Goal: Task Accomplishment & Management: Manage account settings

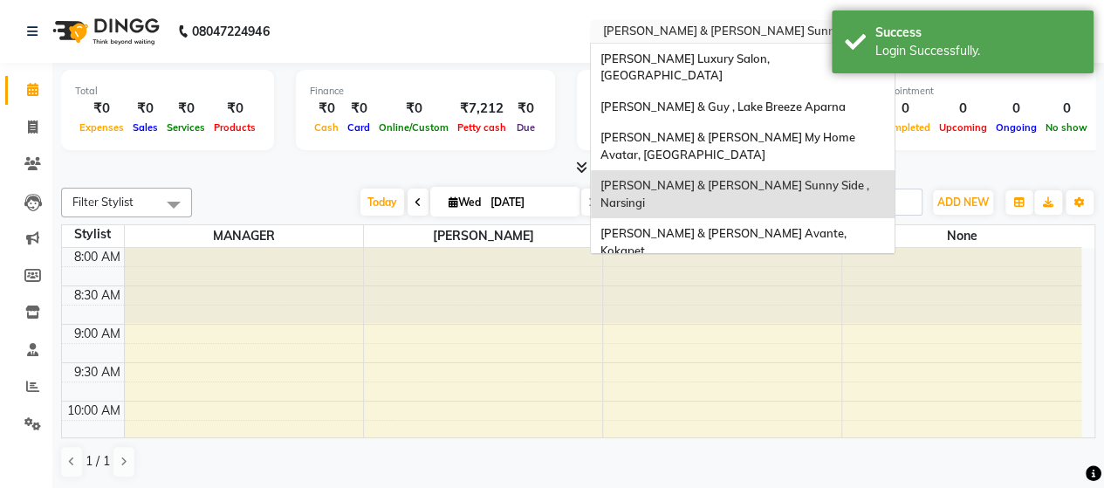
click at [731, 20] on div "Select Location × [PERSON_NAME] & [PERSON_NAME] Sunny Side , Narsingi" at bounding box center [742, 32] width 305 height 24
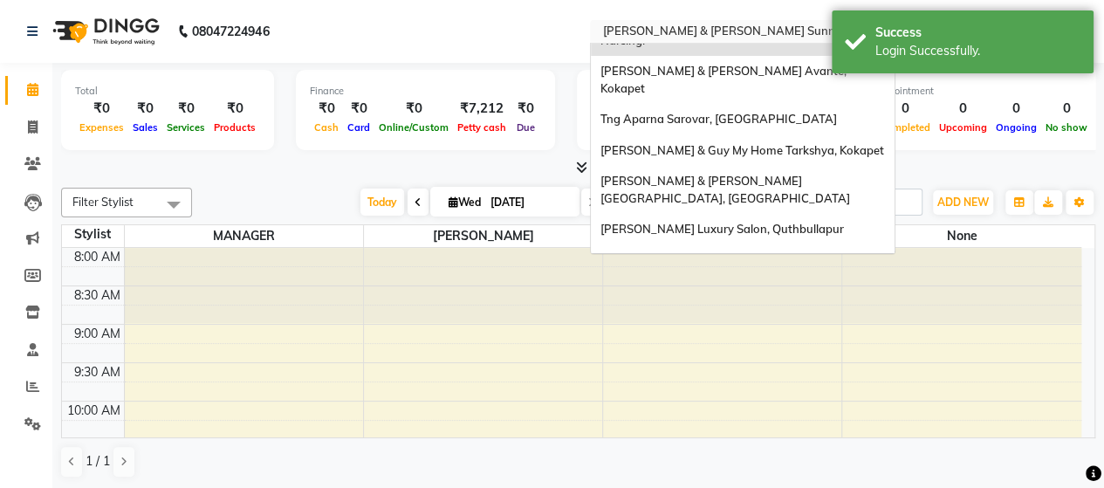
click at [717, 315] on span "[PERSON_NAME] And [PERSON_NAME], [PERSON_NAME]" at bounding box center [711, 330] width 222 height 31
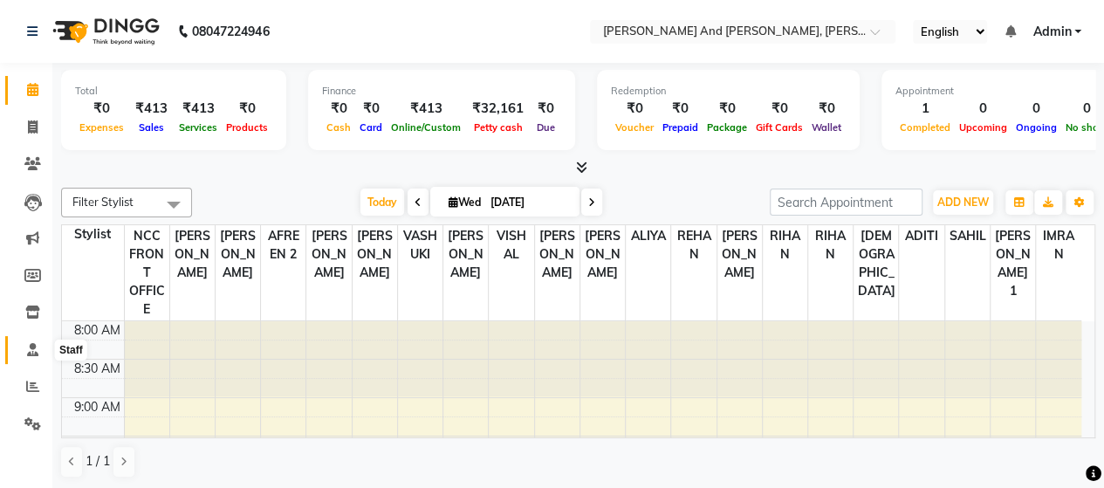
click at [30, 357] on span at bounding box center [32, 350] width 31 height 20
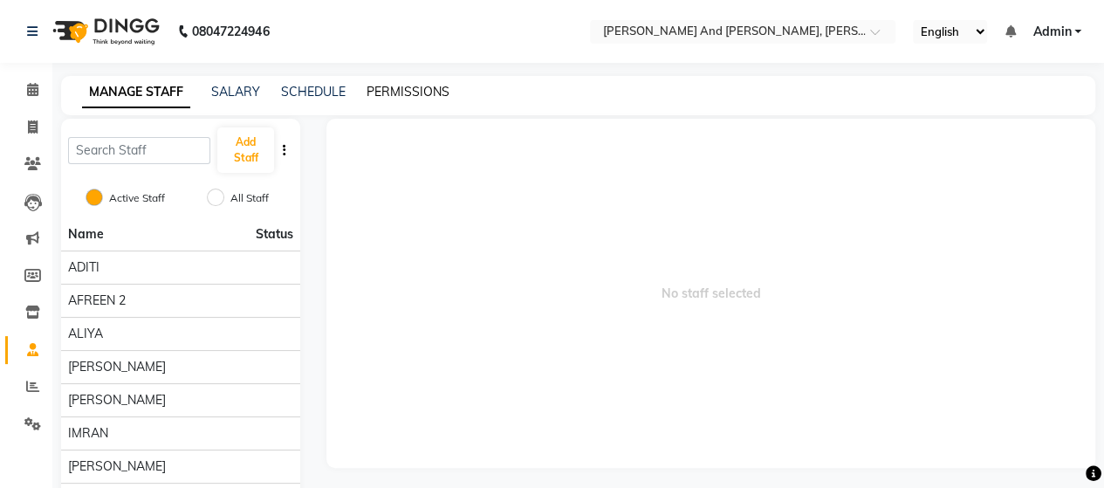
click at [400, 94] on link "PERMISSIONS" at bounding box center [408, 92] width 83 height 16
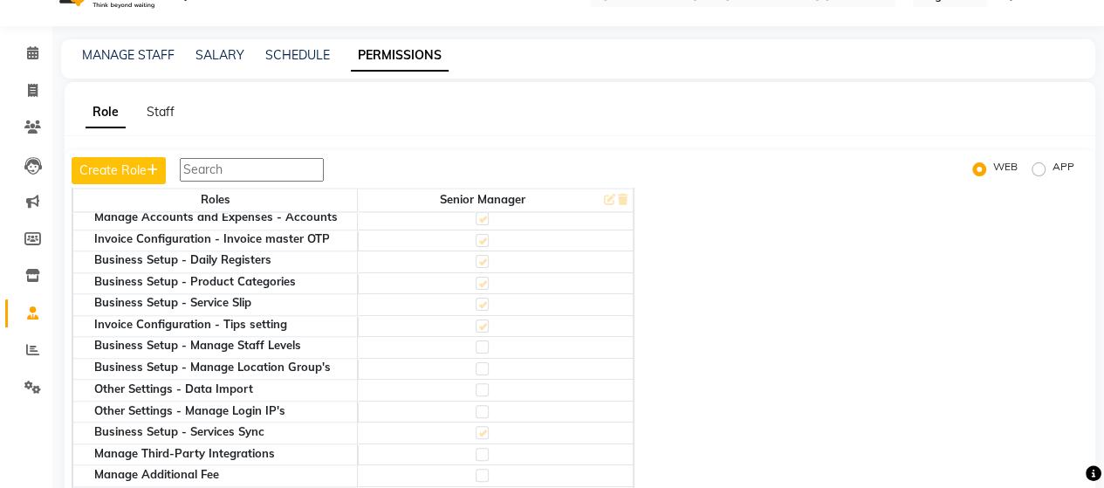
scroll to position [1486, 0]
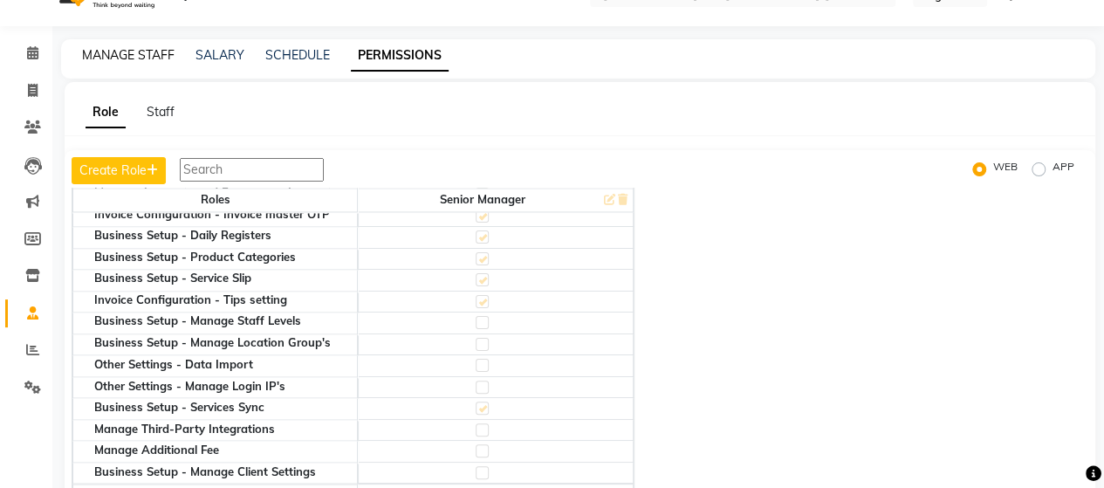
click at [115, 61] on link "MANAGE STAFF" at bounding box center [128, 55] width 93 height 16
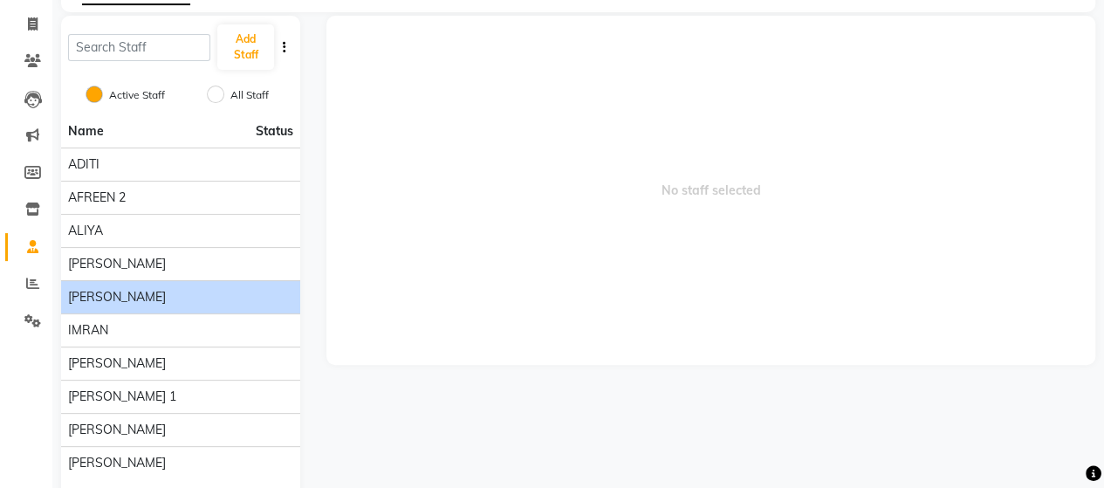
scroll to position [168, 0]
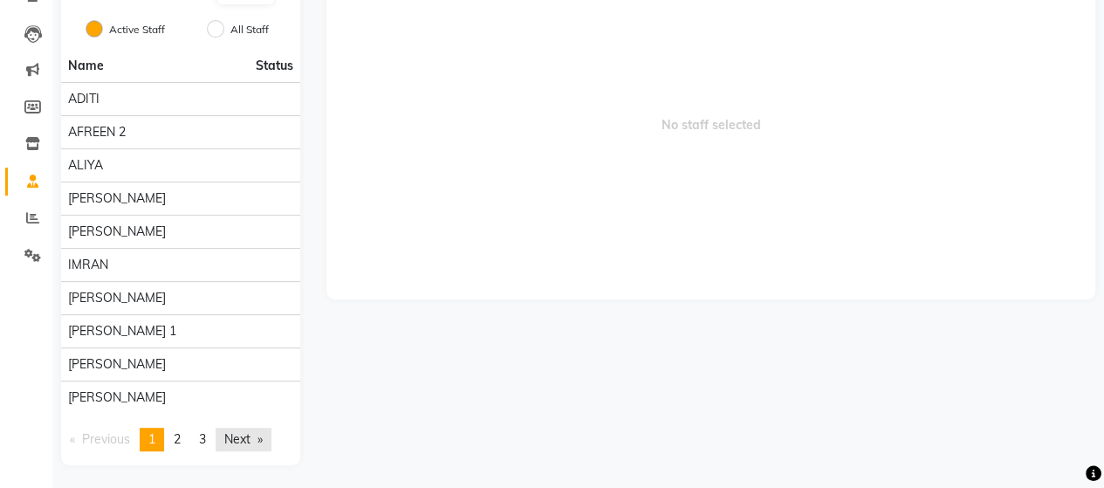
click at [248, 434] on link "Next page" at bounding box center [244, 440] width 56 height 24
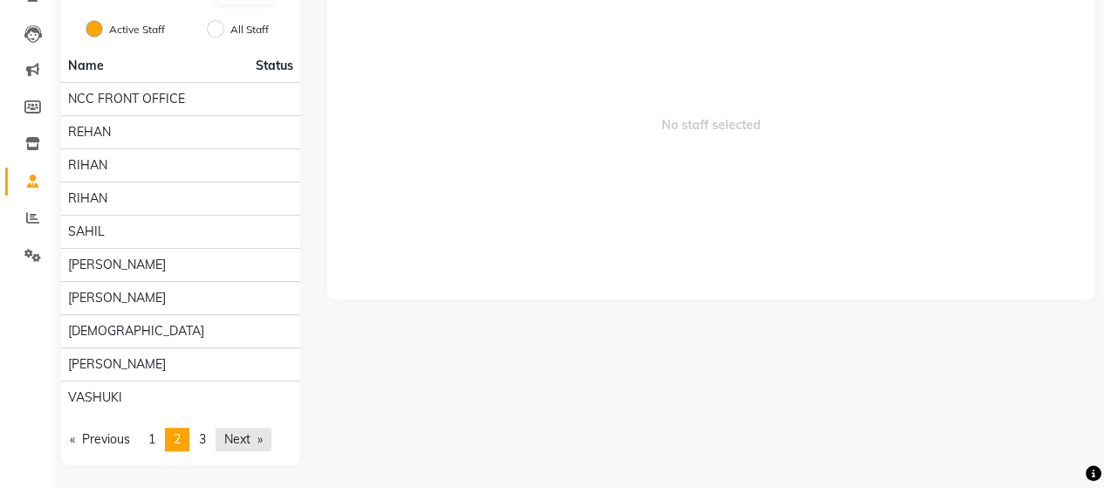
click at [248, 434] on link "Next page" at bounding box center [244, 440] width 56 height 24
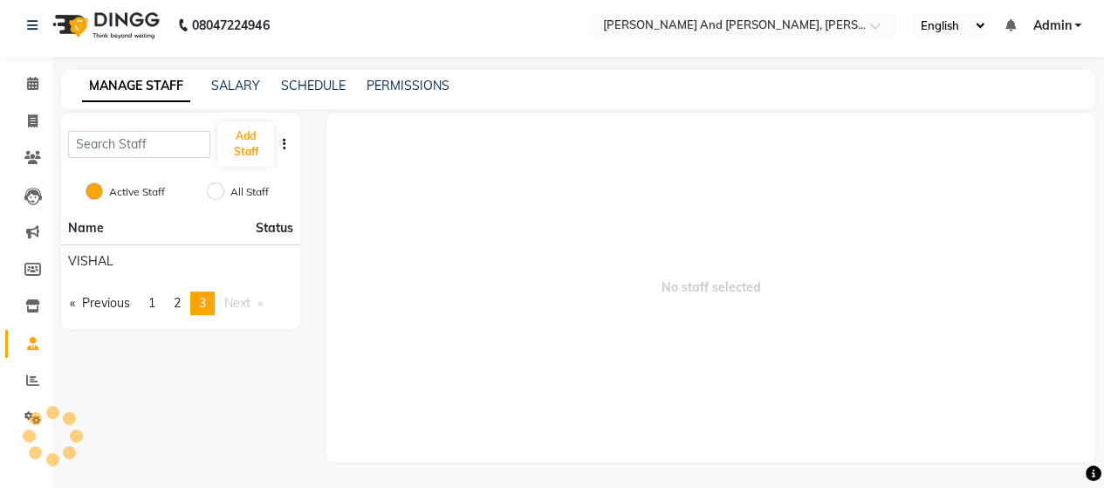
scroll to position [5, 0]
click at [92, 309] on link "Previous page" at bounding box center [100, 304] width 78 height 24
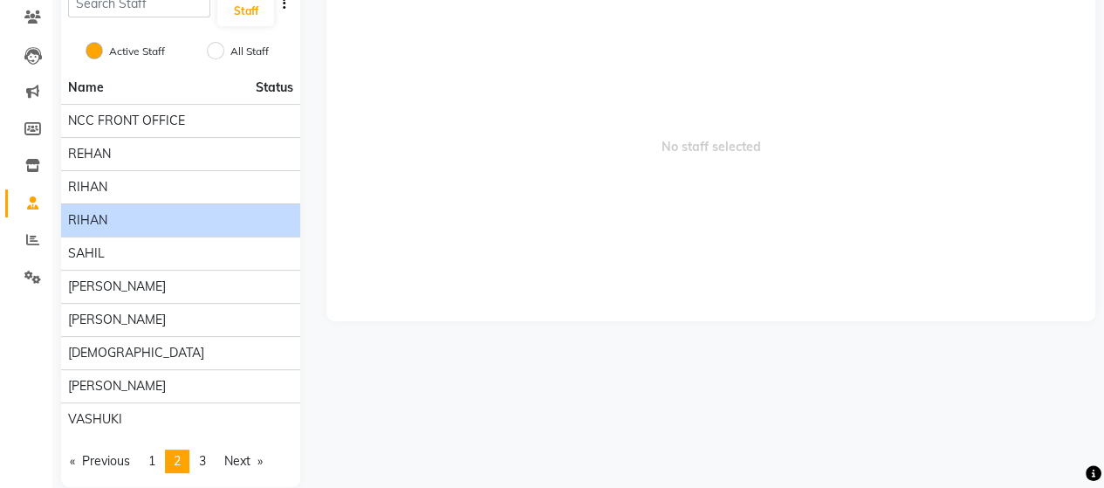
scroll to position [168, 0]
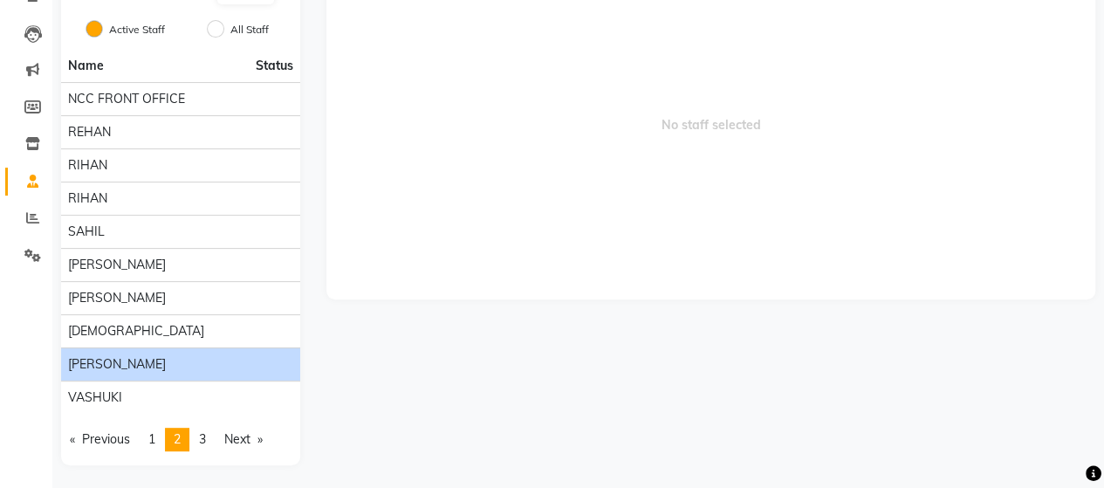
click at [190, 368] on div "TARUN KUMAR" at bounding box center [180, 364] width 225 height 18
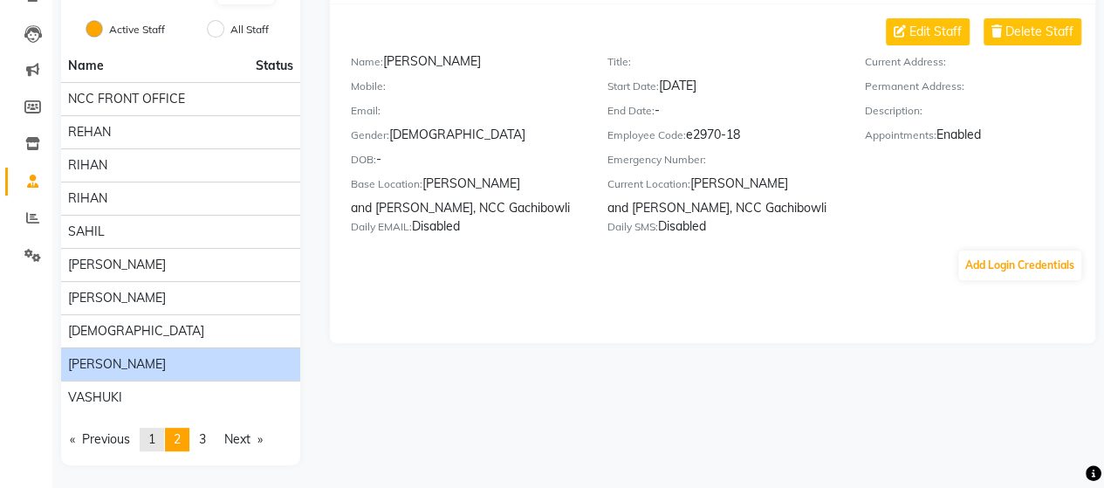
click at [155, 432] on span "1" at bounding box center [151, 439] width 7 height 16
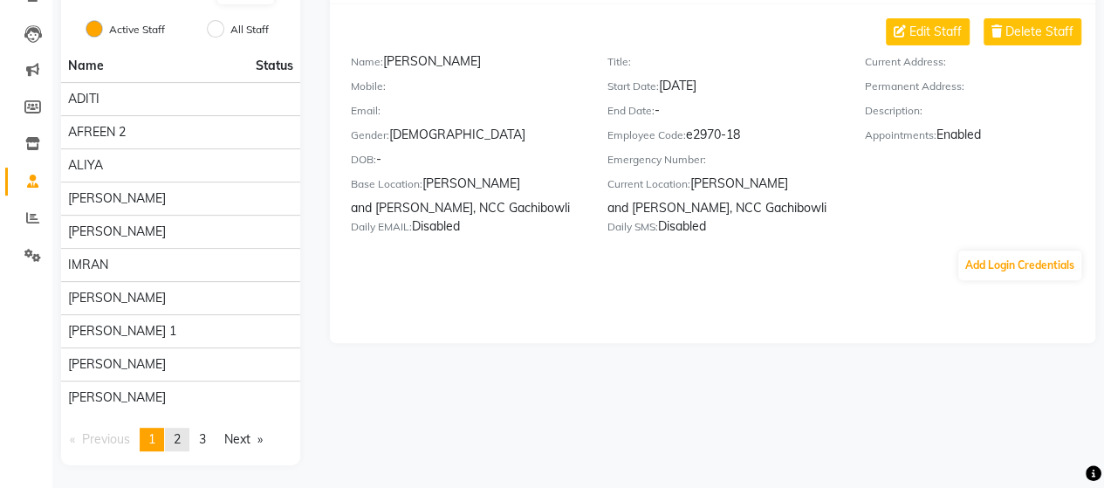
click at [189, 439] on link "page 2" at bounding box center [177, 440] width 24 height 24
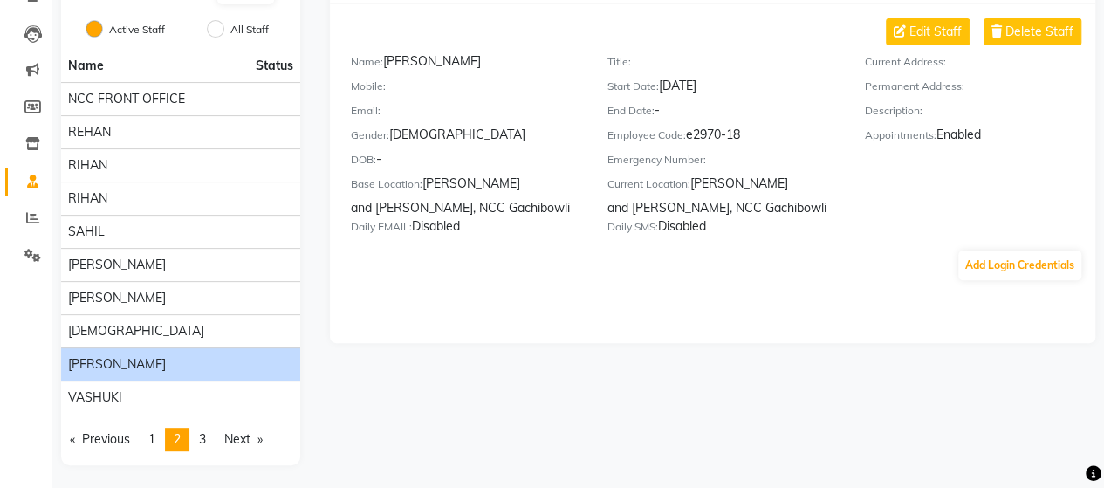
click at [181, 357] on div "TARUN KUMAR" at bounding box center [180, 364] width 225 height 18
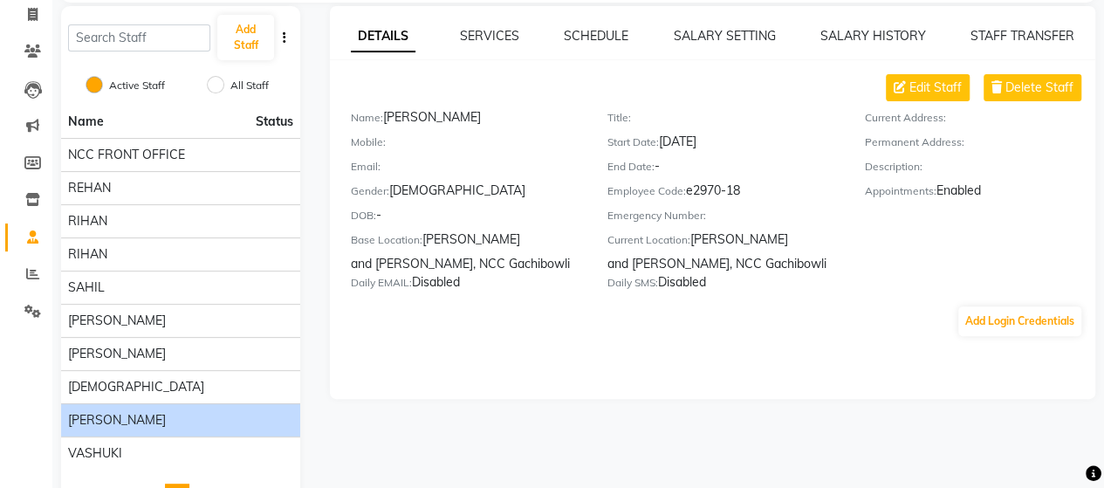
scroll to position [101, 0]
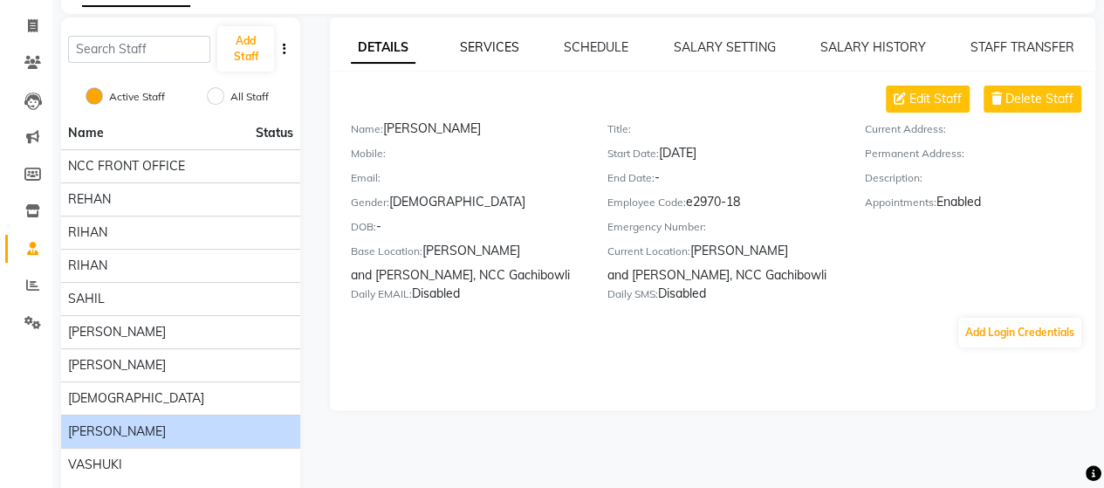
click at [505, 45] on link "SERVICES" at bounding box center [489, 47] width 59 height 16
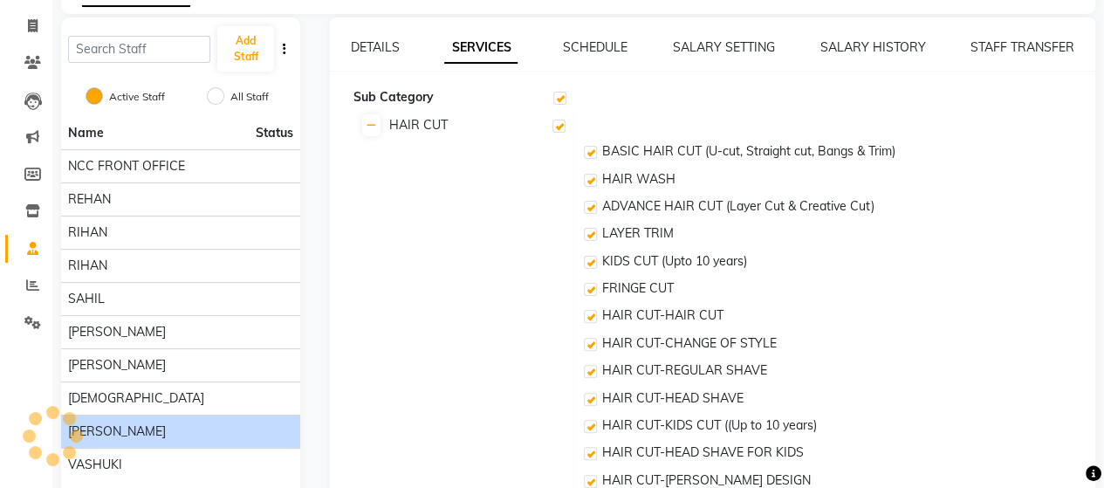
checkbox input "true"
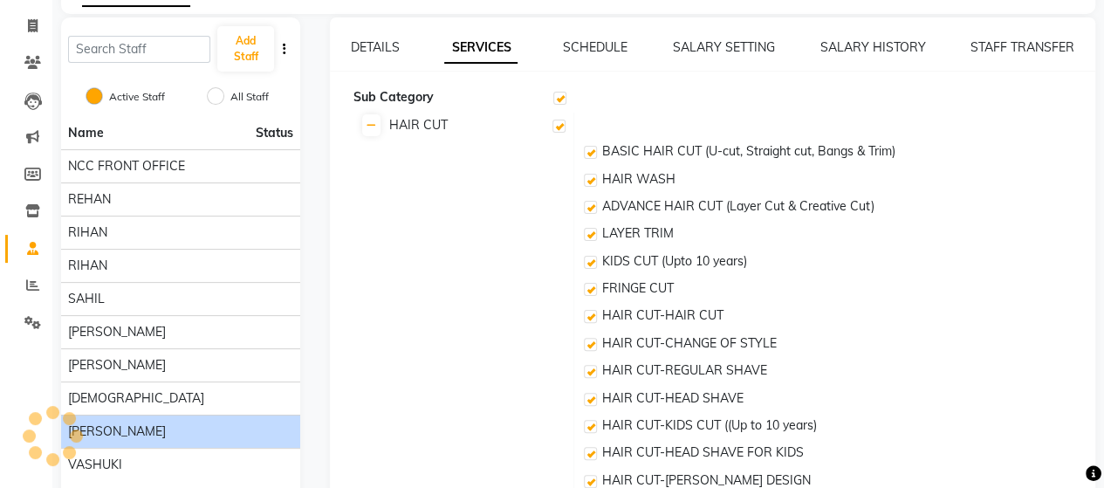
checkbox input "true"
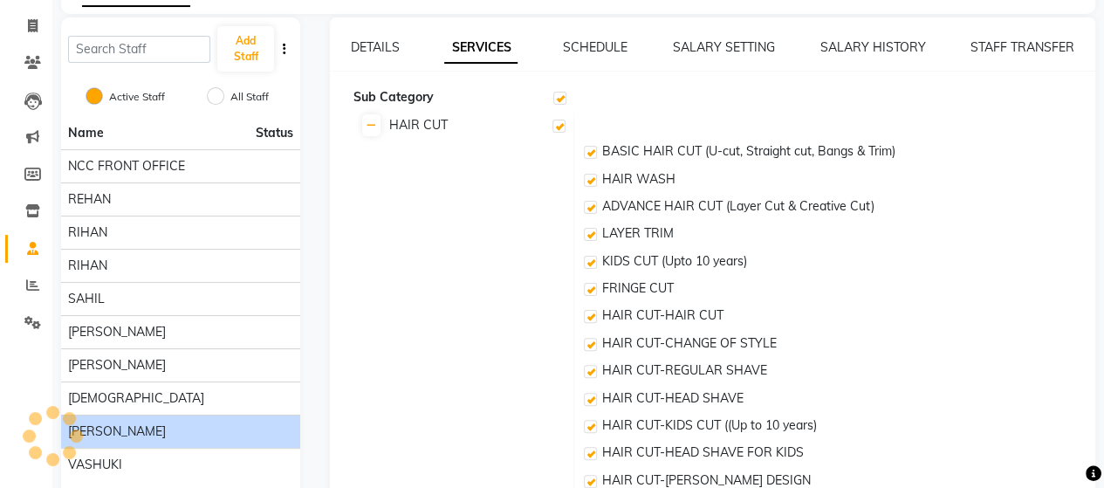
checkbox input "true"
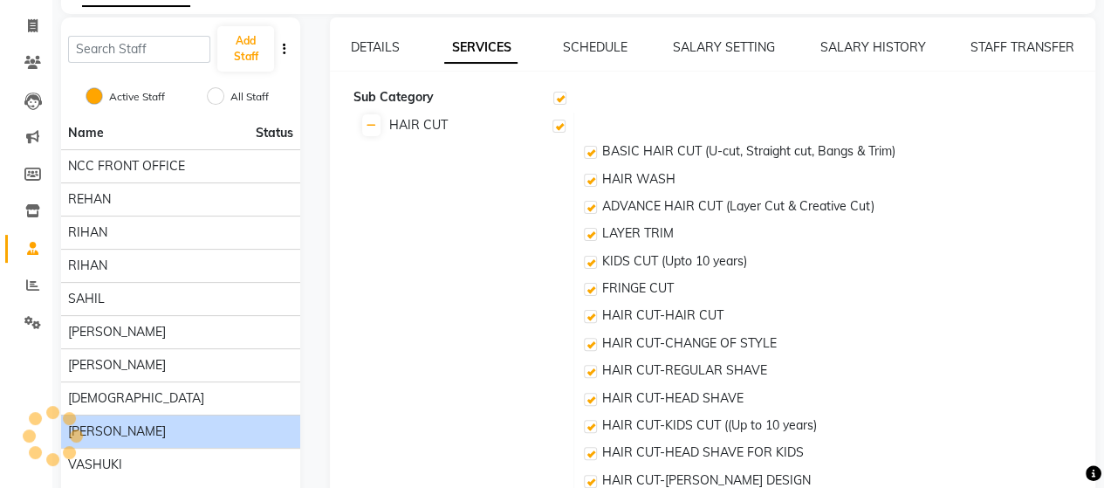
checkbox input "true"
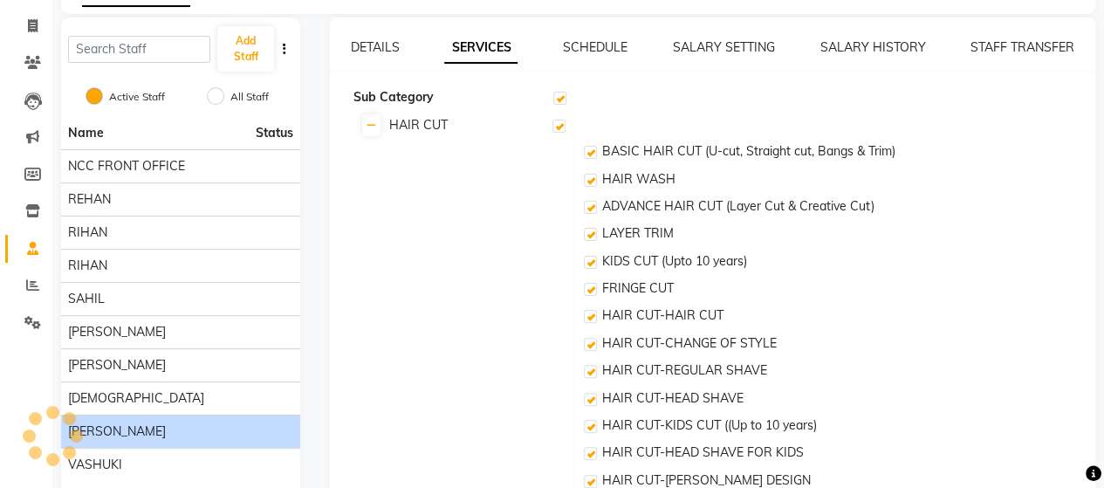
checkbox input "true"
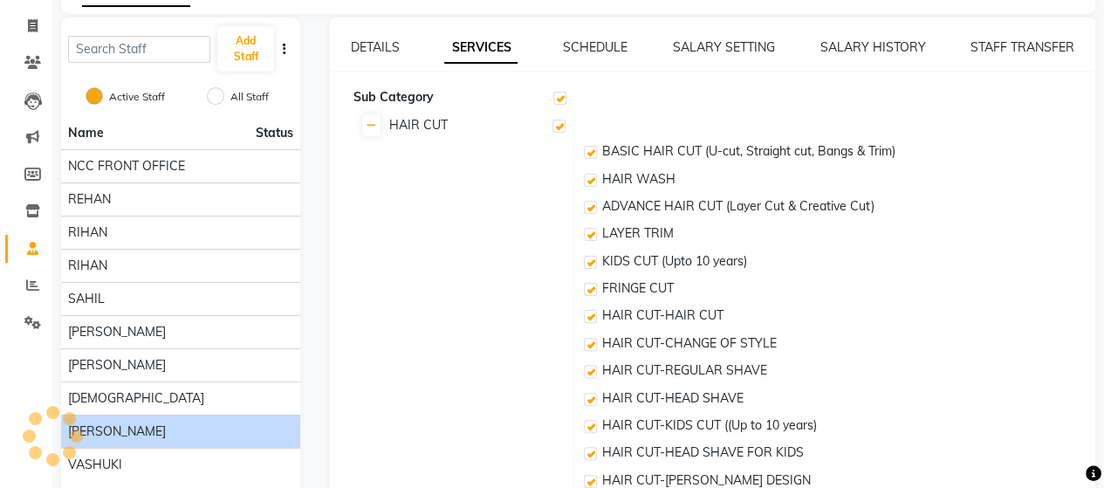
checkbox input "true"
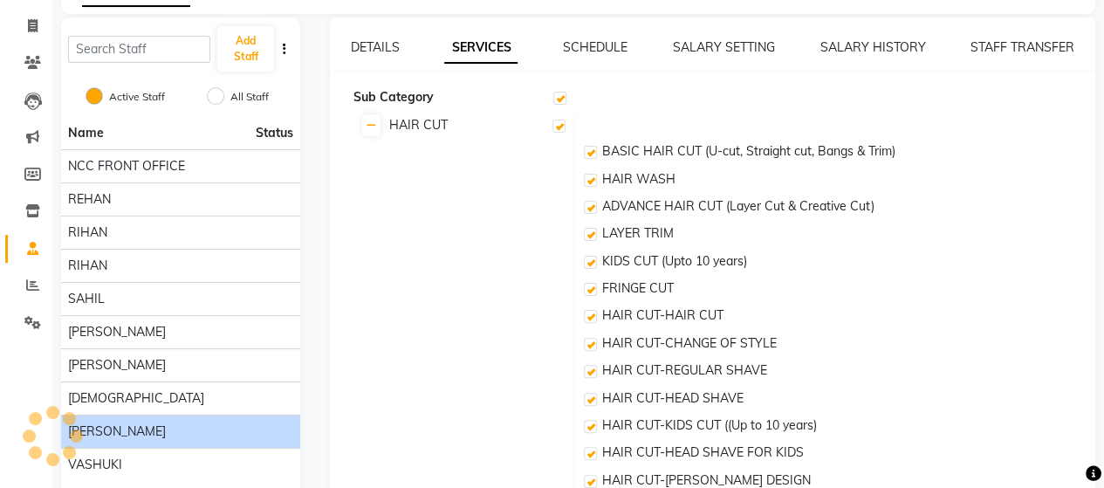
checkbox input "true"
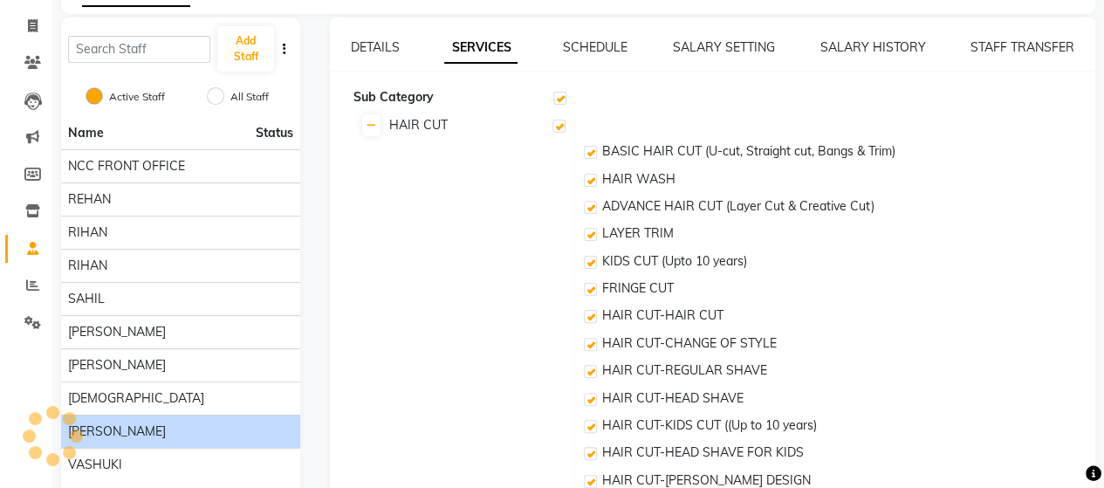
checkbox input "true"
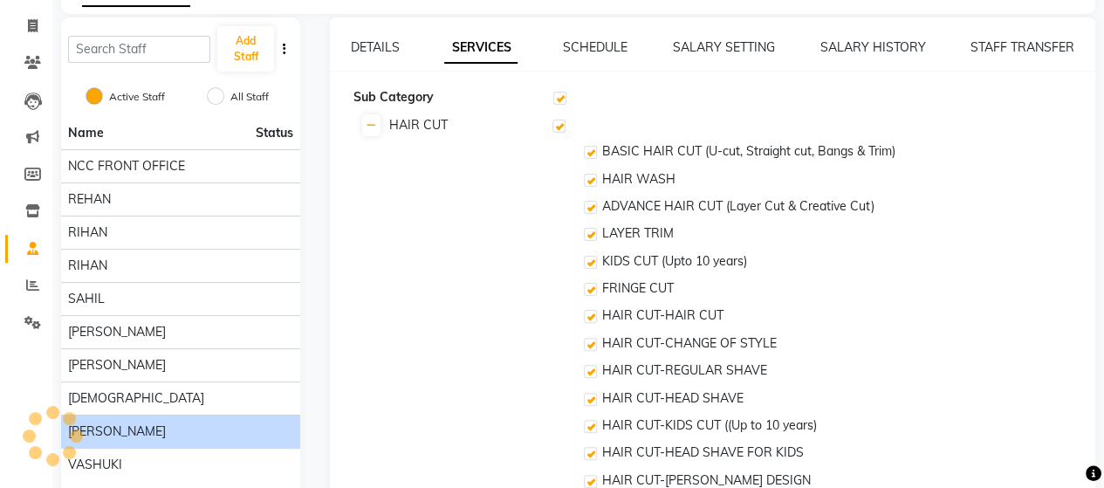
checkbox input "true"
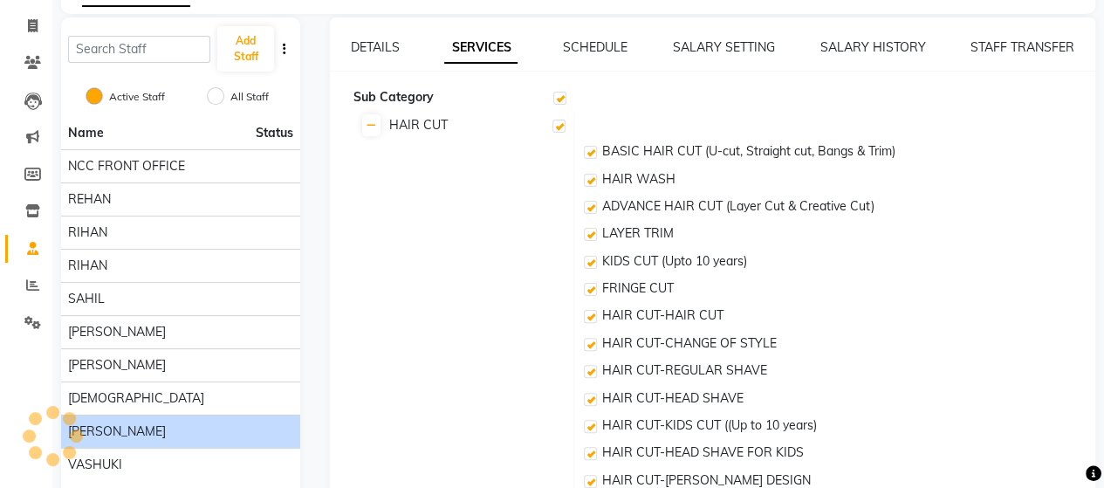
checkbox input "true"
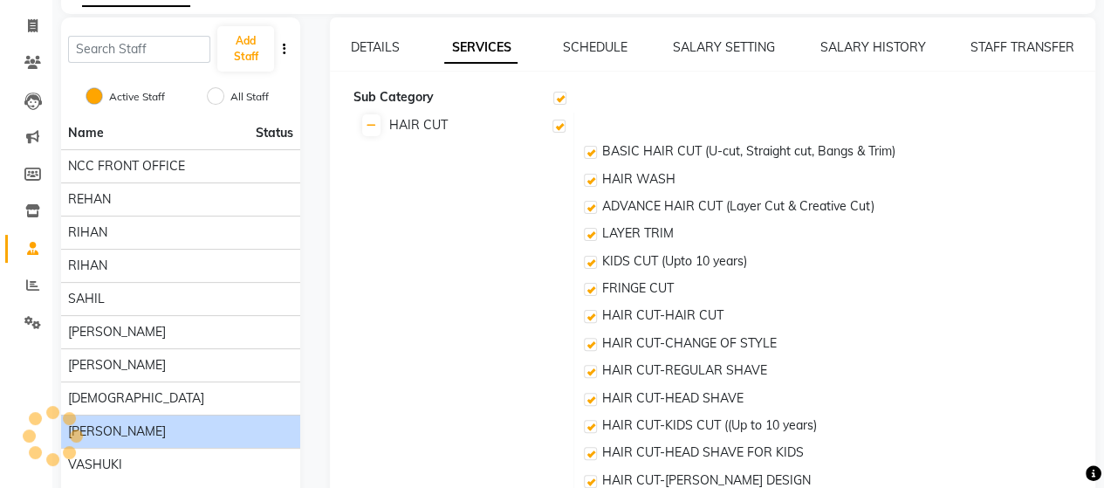
checkbox input "true"
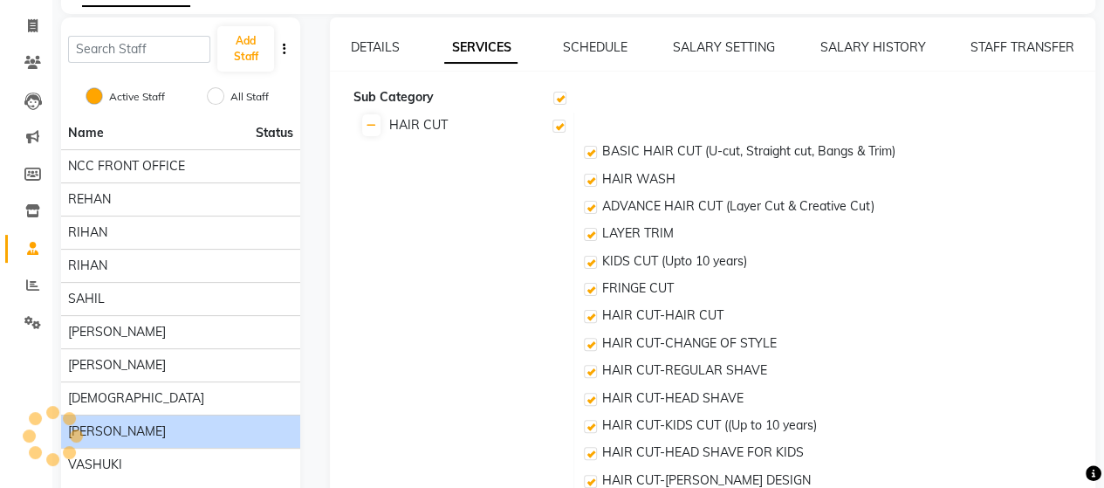
checkbox input "true"
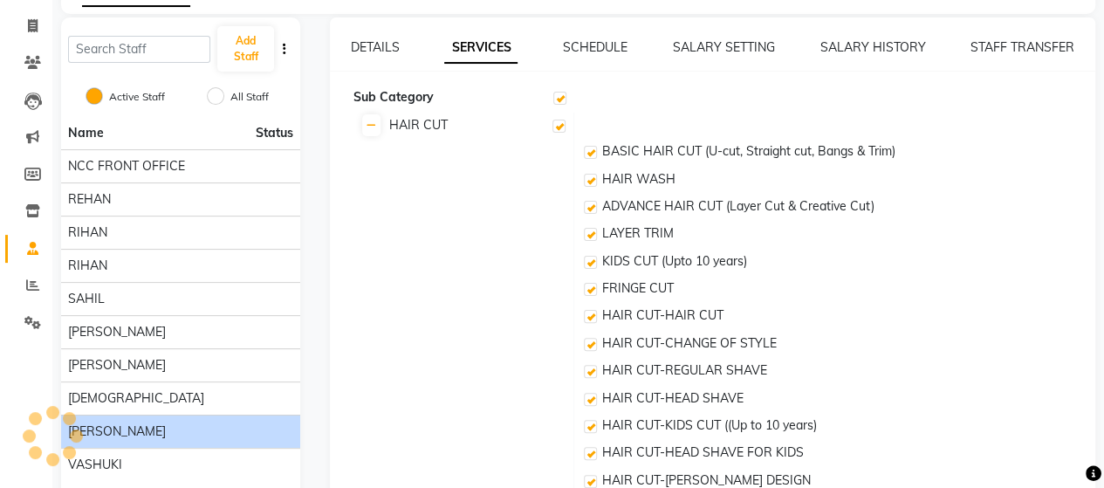
checkbox input "true"
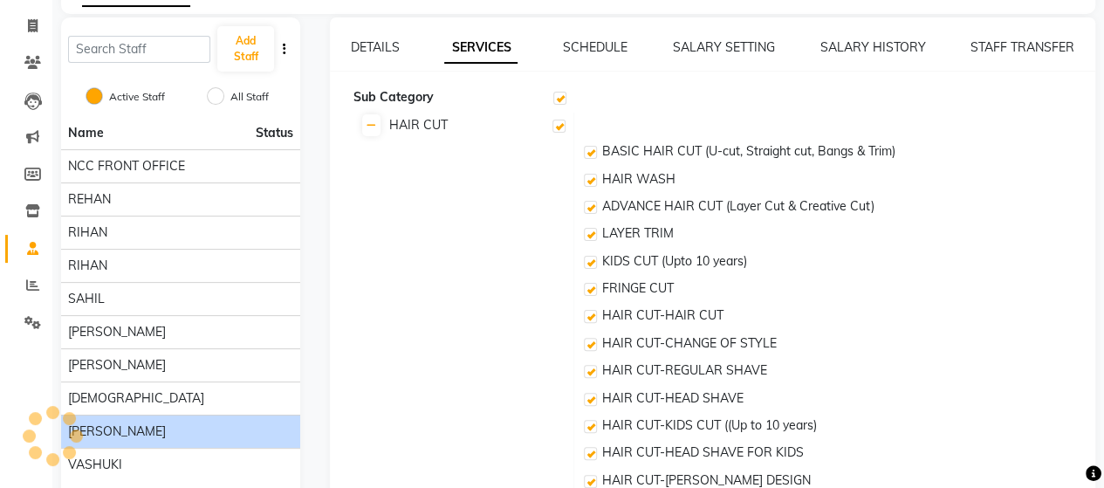
checkbox input "true"
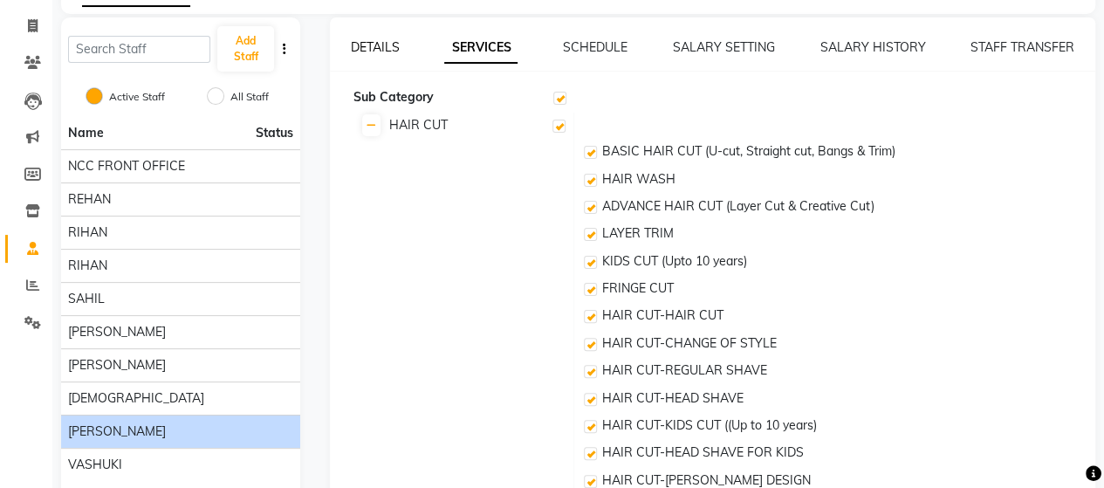
click at [381, 48] on link "DETAILS" at bounding box center [375, 47] width 49 height 16
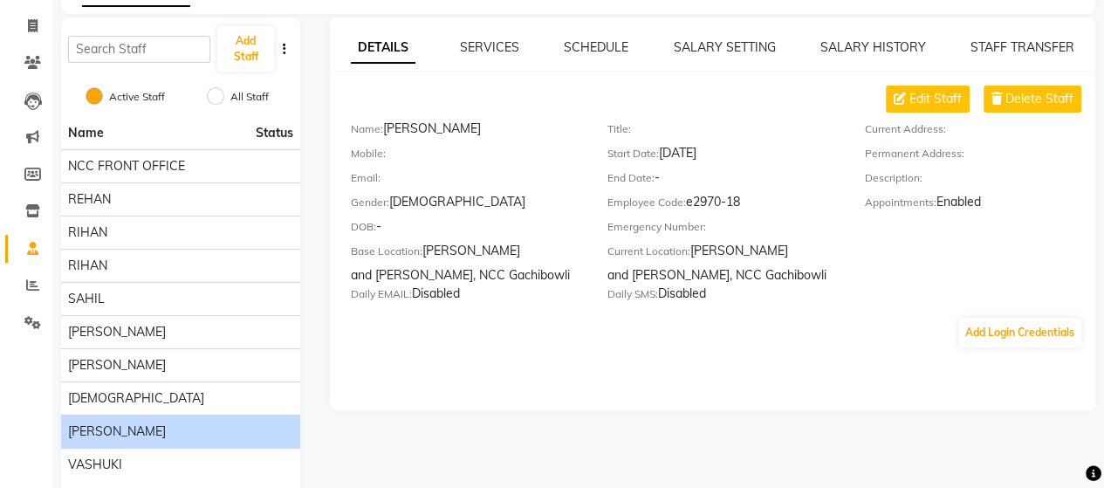
scroll to position [0, 0]
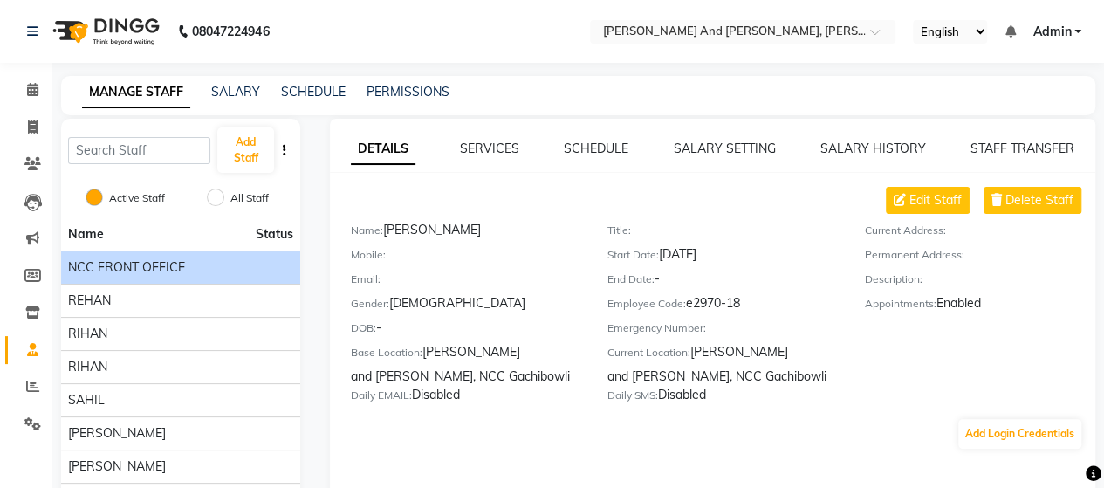
click at [172, 267] on span "NCC FRONT OFFICE" at bounding box center [126, 267] width 117 height 18
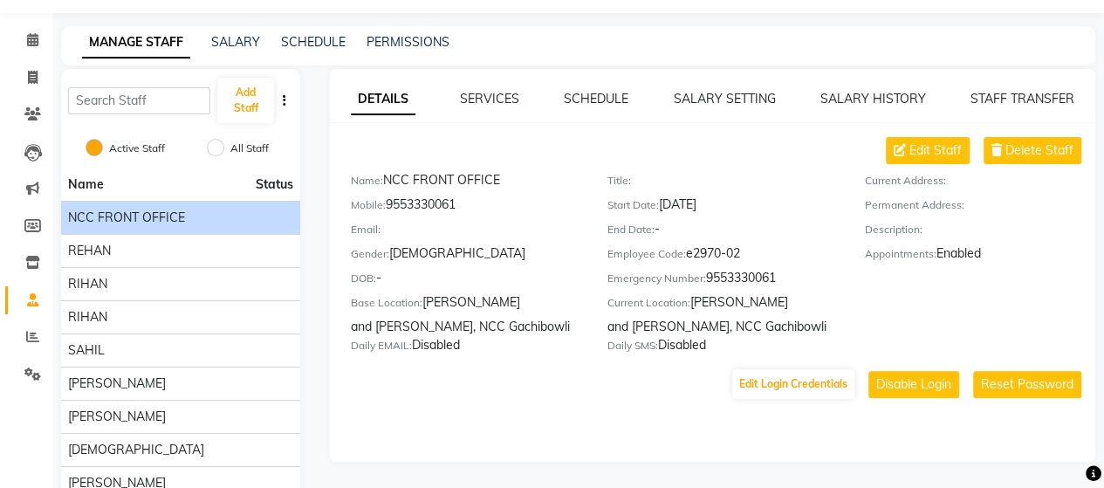
scroll to position [51, 0]
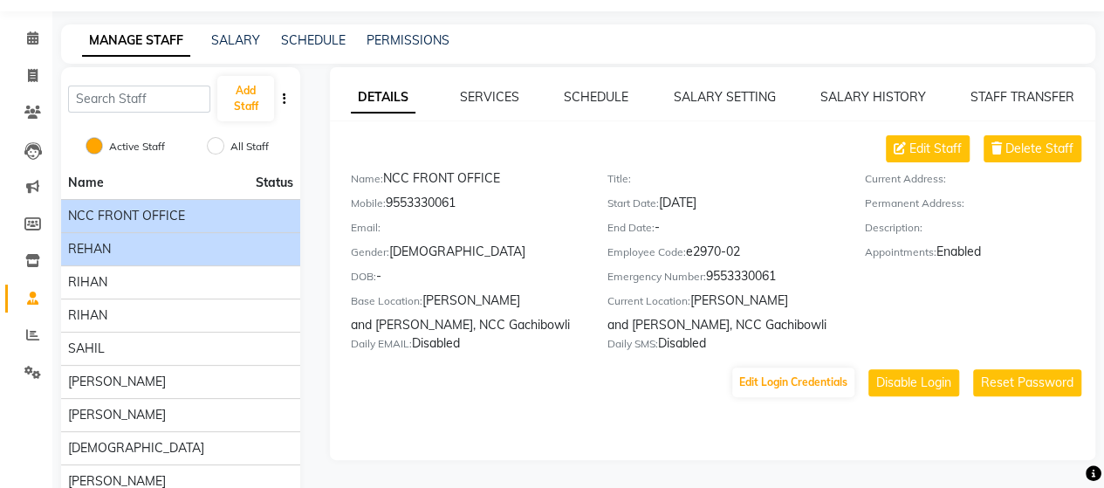
click at [151, 252] on div "REHAN" at bounding box center [180, 249] width 225 height 18
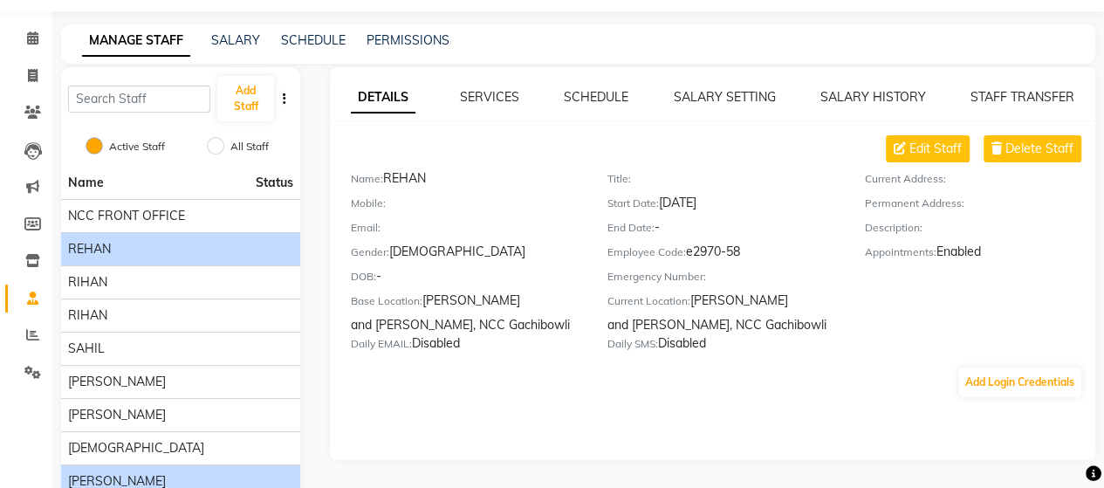
click at [166, 467] on li "TARUN KUMAR" at bounding box center [180, 480] width 239 height 33
click at [152, 477] on span "TARUN KUMAR" at bounding box center [117, 481] width 98 height 18
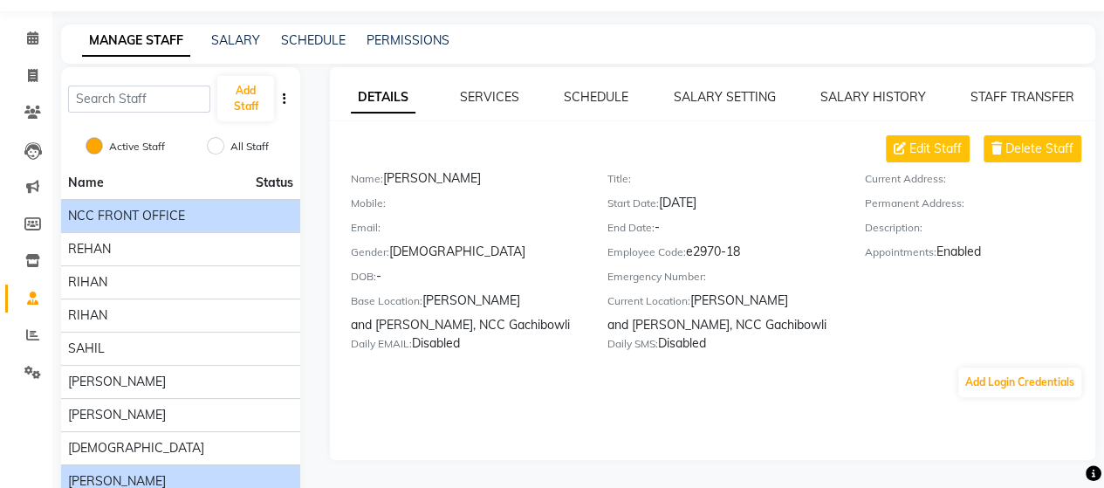
click at [153, 217] on span "NCC FRONT OFFICE" at bounding box center [126, 216] width 117 height 18
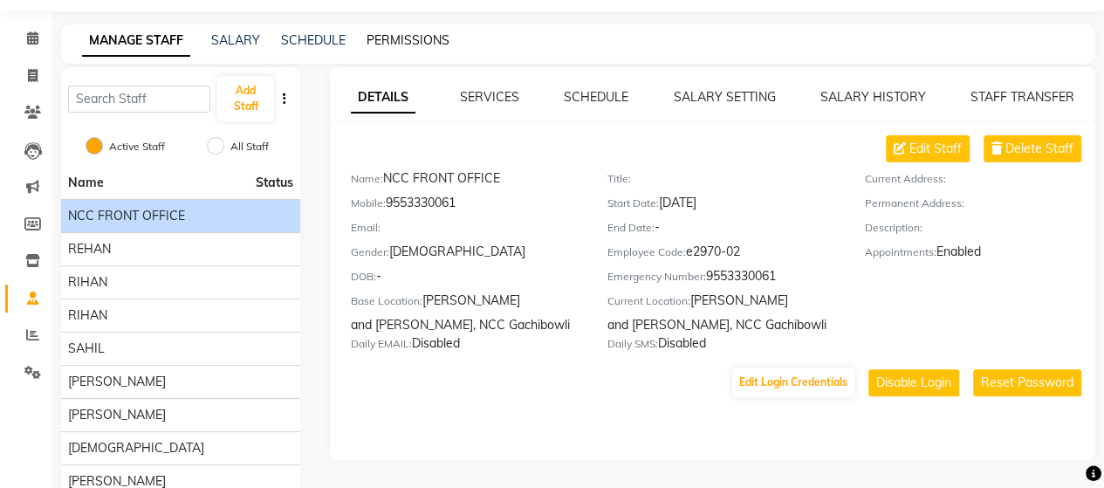
click at [409, 37] on link "PERMISSIONS" at bounding box center [408, 40] width 83 height 16
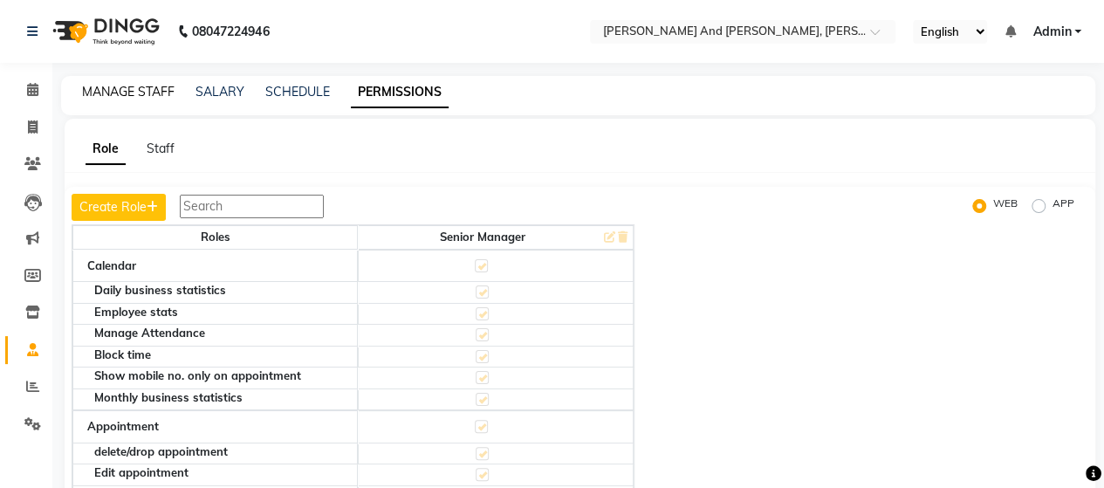
click at [138, 96] on link "MANAGE STAFF" at bounding box center [128, 92] width 93 height 16
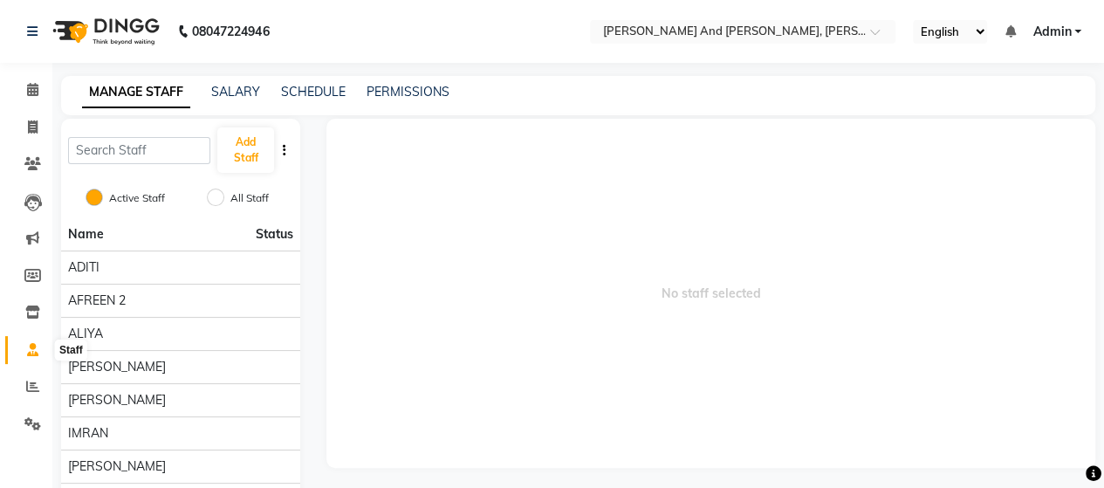
click at [23, 343] on span at bounding box center [32, 350] width 31 height 20
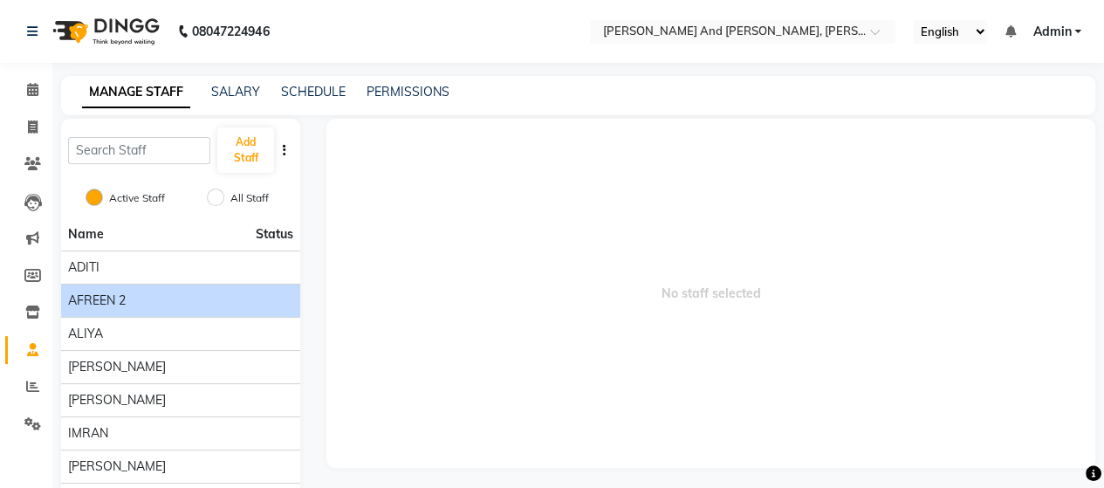
scroll to position [168, 0]
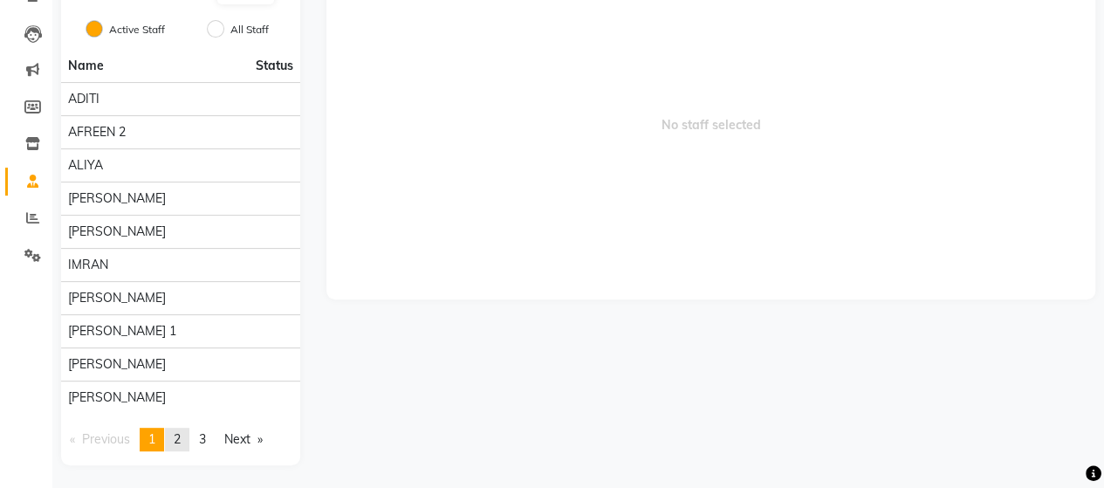
click at [175, 439] on link "page 2" at bounding box center [177, 440] width 24 height 24
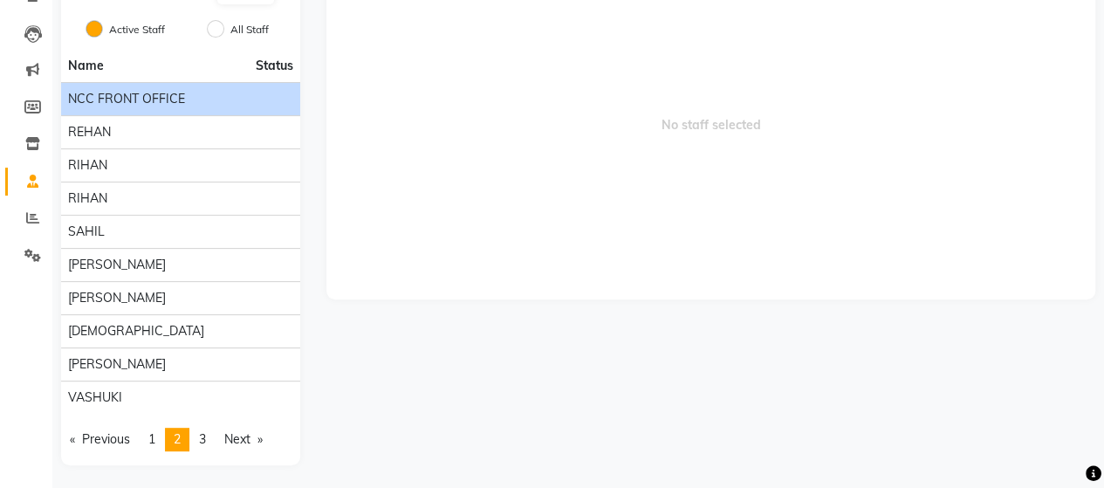
click at [216, 97] on div "NCC FRONT OFFICE" at bounding box center [180, 99] width 225 height 18
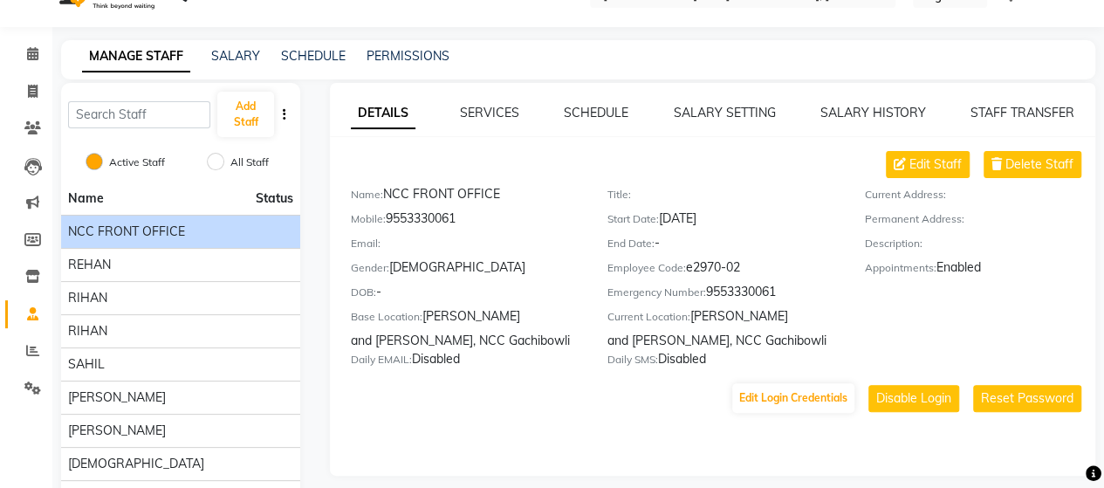
scroll to position [37, 0]
click at [433, 212] on div "Mobile: 9553330061" at bounding box center [466, 221] width 230 height 24
copy div "9553330061"
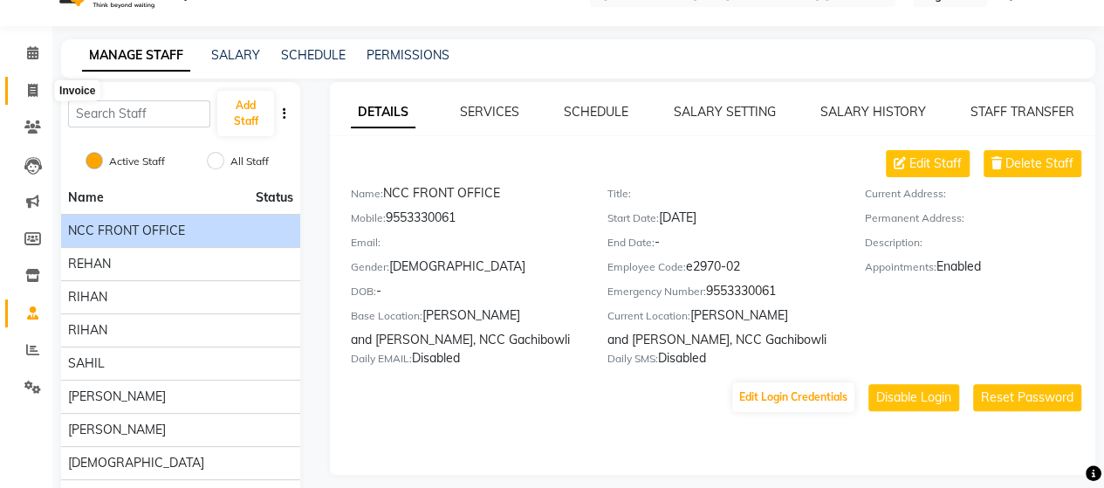
click at [42, 94] on span at bounding box center [32, 91] width 31 height 20
select select "6766"
select select "service"
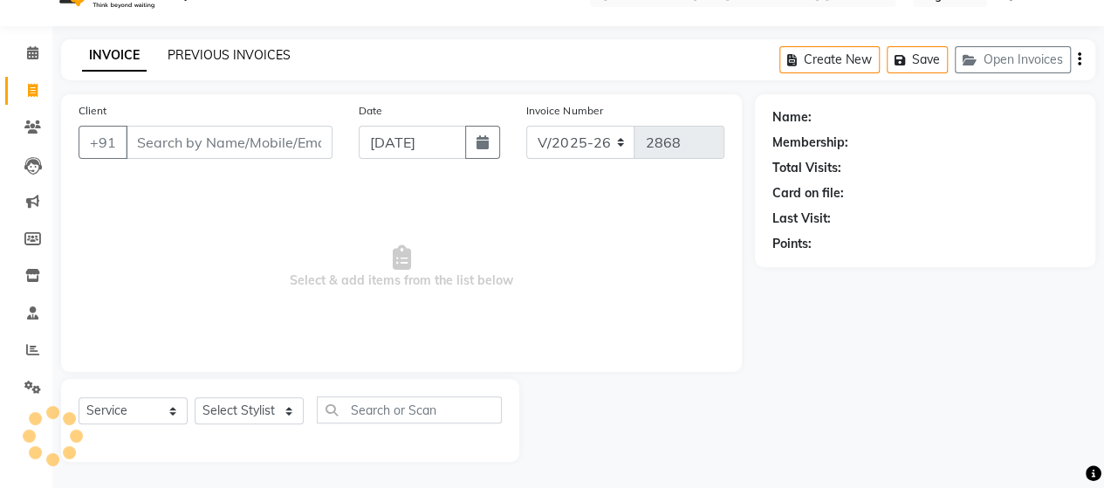
scroll to position [36, 0]
click at [245, 55] on link "PREVIOUS INVOICES" at bounding box center [229, 56] width 123 height 16
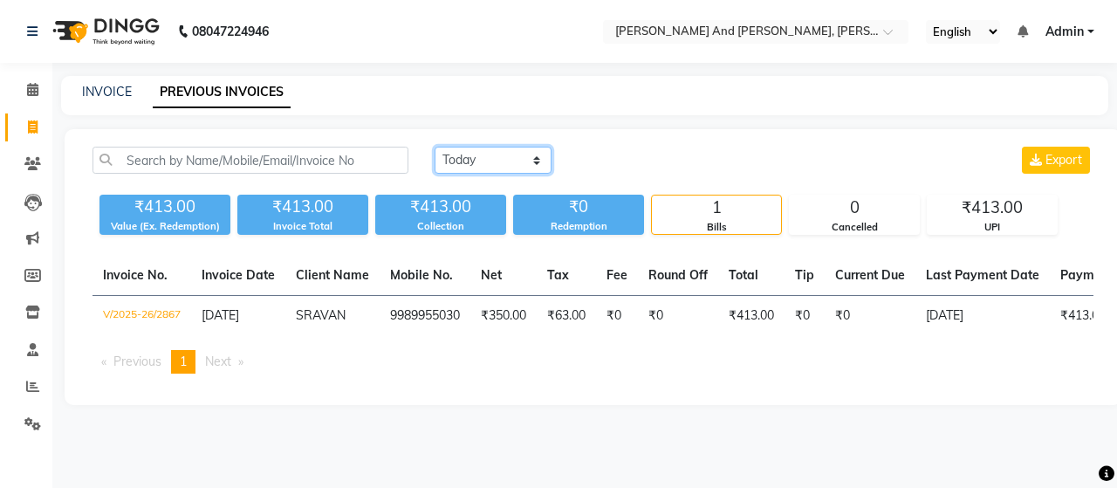
click at [487, 149] on select "Today Yesterday Custom Range" at bounding box center [493, 160] width 117 height 27
select select "yesterday"
click at [435, 147] on select "Today Yesterday Custom Range" at bounding box center [493, 160] width 117 height 27
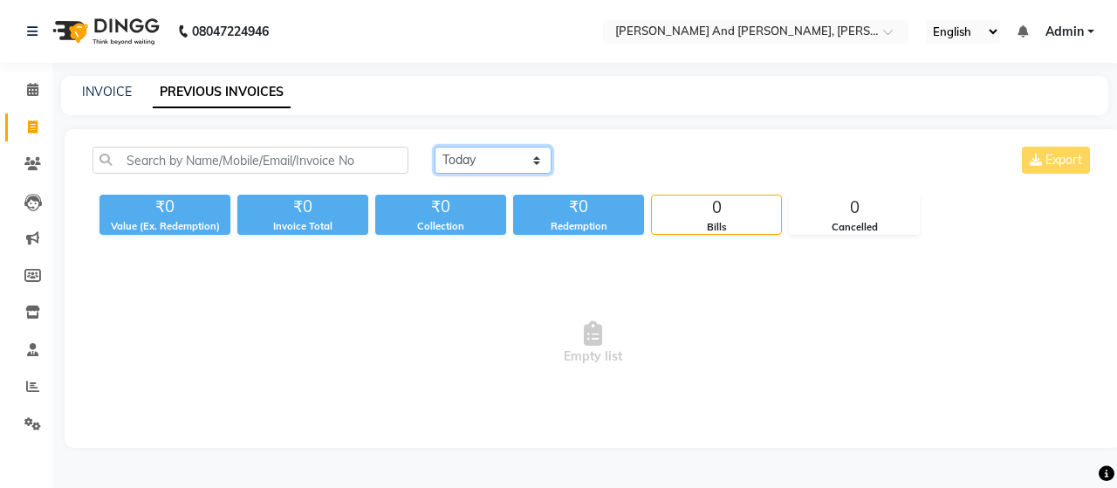
click at [502, 153] on select "Today Yesterday Custom Range" at bounding box center [493, 160] width 117 height 27
click at [618, 156] on div "Today Yesterday Custom Range Export" at bounding box center [764, 160] width 659 height 27
click at [33, 80] on span at bounding box center [32, 90] width 31 height 20
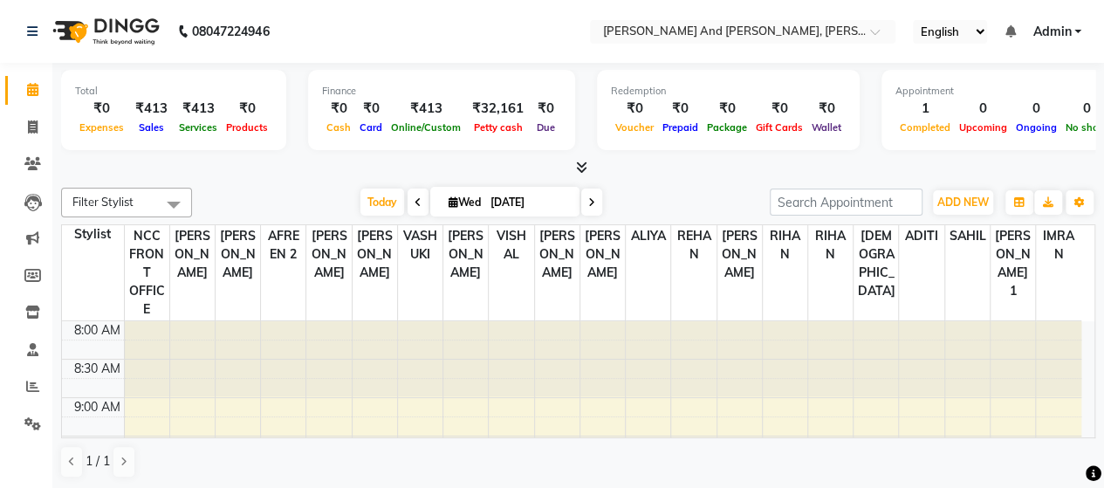
click at [1049, 24] on span "Admin" at bounding box center [1052, 32] width 38 height 18
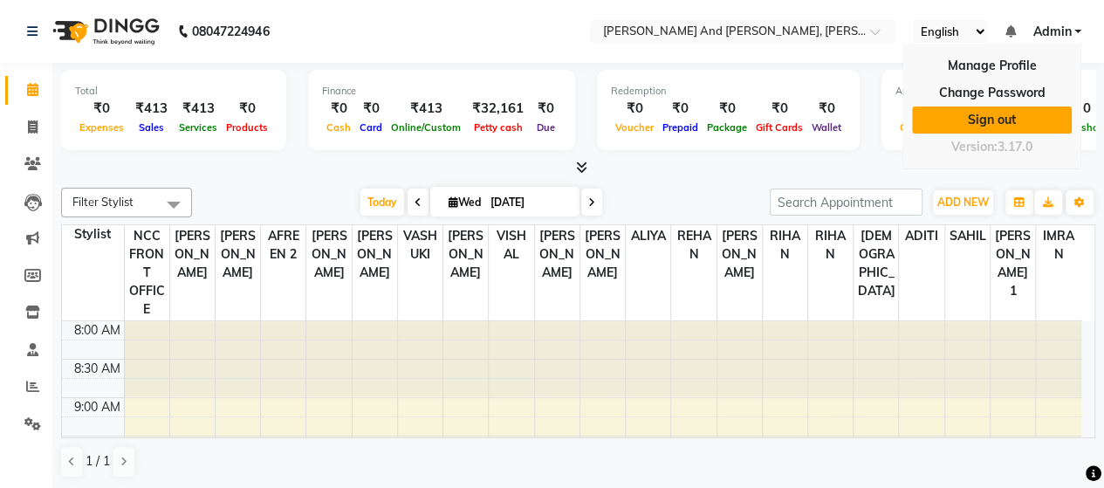
click at [993, 123] on link "Sign out" at bounding box center [992, 119] width 160 height 27
